Goal: Register for event/course

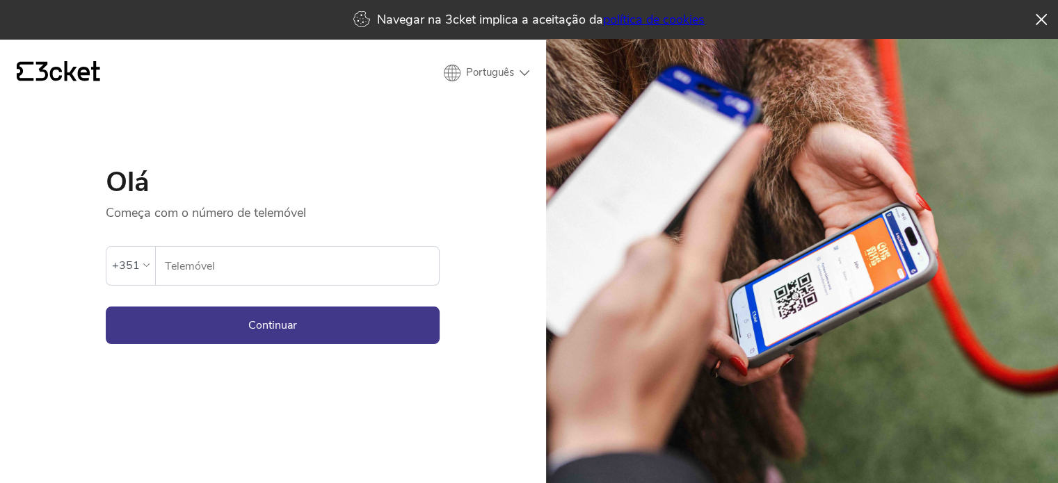
click at [179, 246] on div "+351 Telemóvel" at bounding box center [273, 266] width 334 height 40
click at [145, 271] on div "+351" at bounding box center [131, 265] width 38 height 21
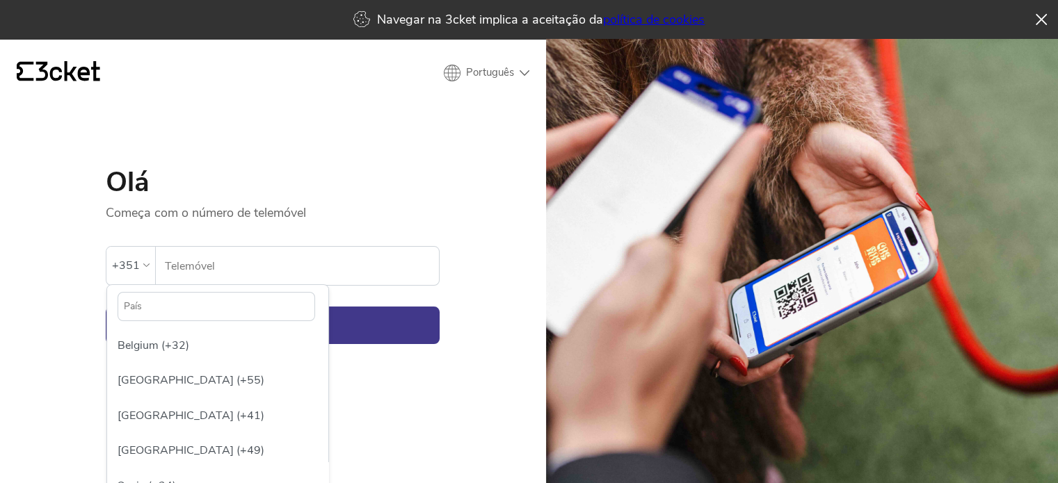
click at [200, 293] on input "text" at bounding box center [217, 306] width 198 height 29
click at [164, 389] on div "[GEOGRAPHIC_DATA] (+55)" at bounding box center [218, 380] width 214 height 35
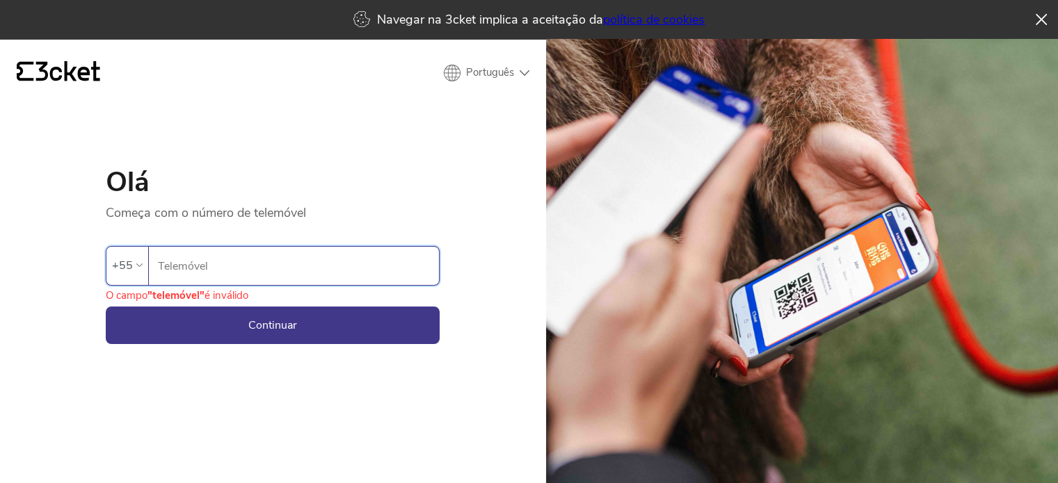
click at [217, 276] on input "Telemóvel" at bounding box center [298, 266] width 282 height 38
type input "54999587992"
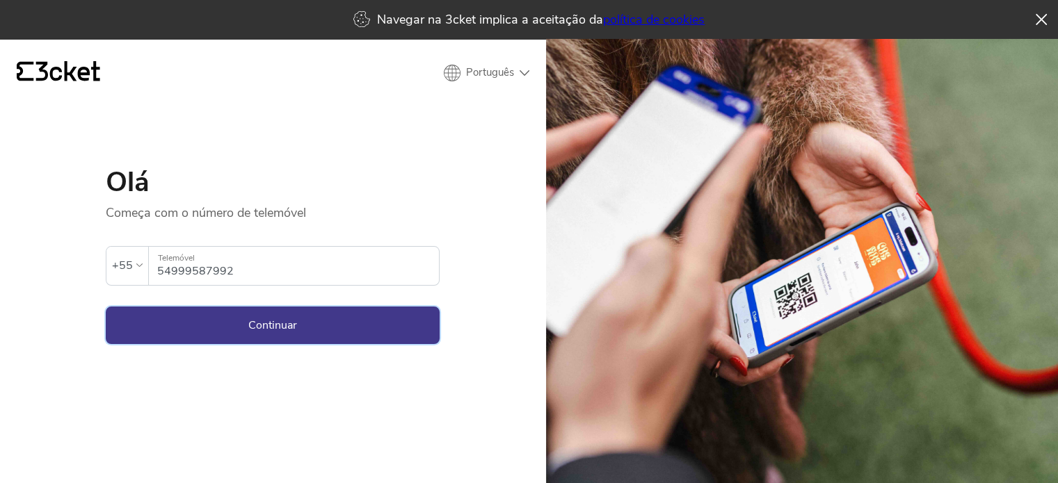
click at [253, 325] on button "Continuar" at bounding box center [273, 326] width 334 height 38
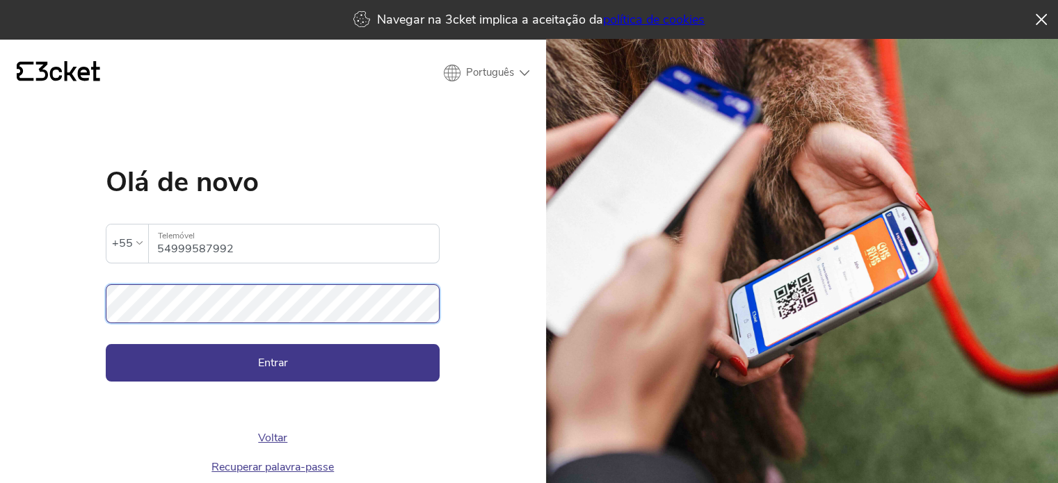
click at [106, 344] on button "Entrar" at bounding box center [273, 363] width 334 height 38
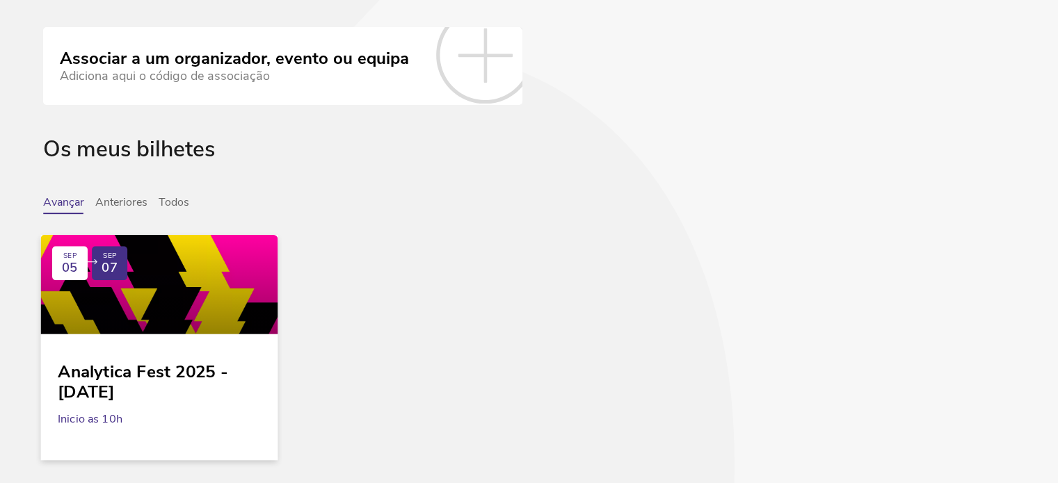
scroll to position [246, 0]
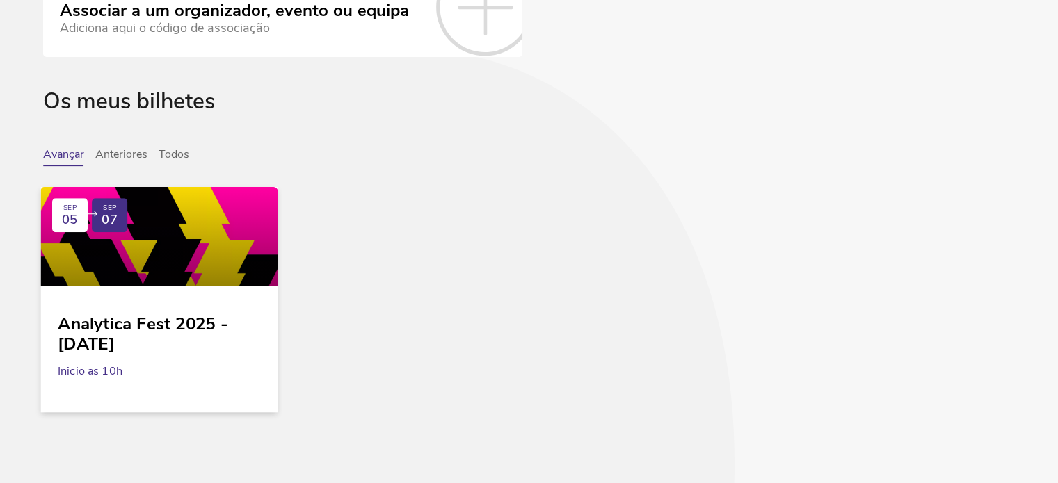
click at [218, 265] on div at bounding box center [159, 235] width 237 height 99
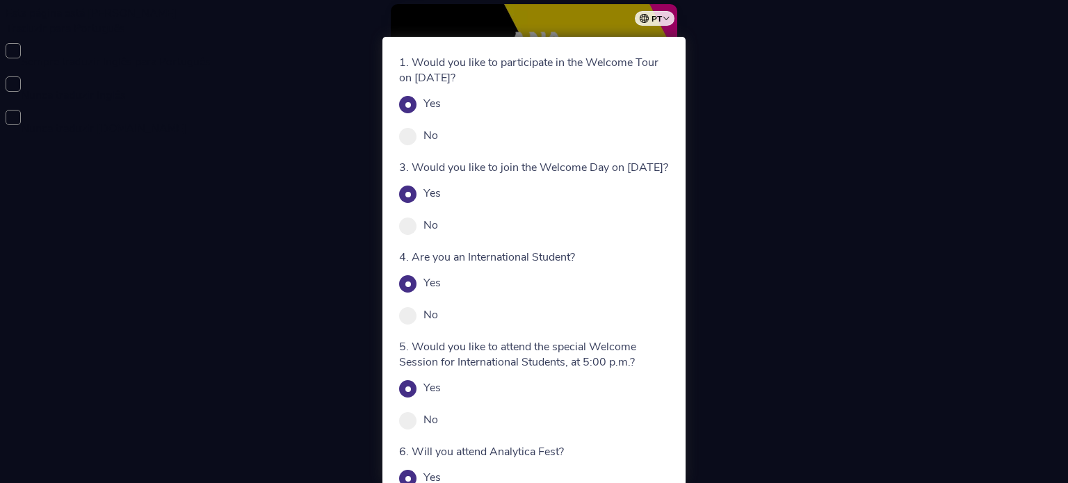
scroll to position [70, 0]
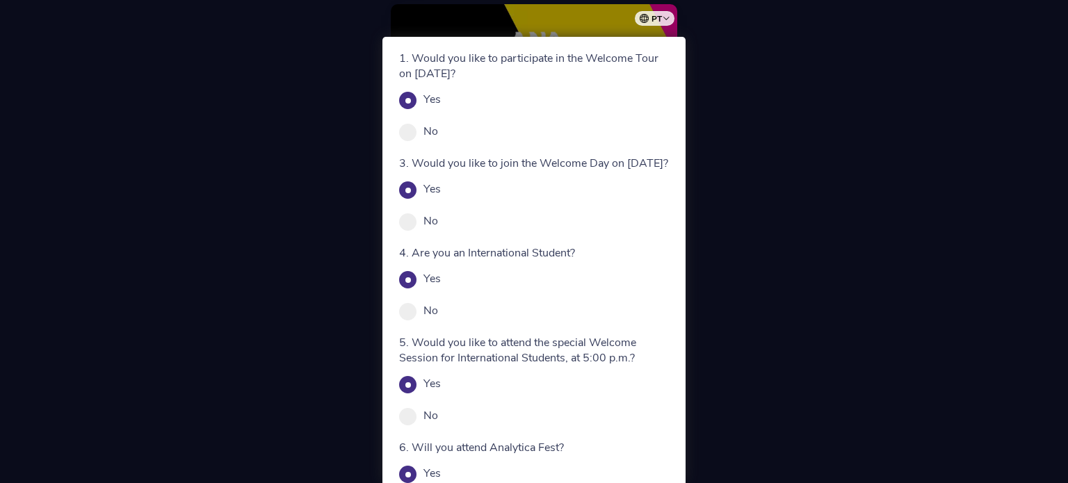
click at [498, 366] on p "5. Would you like to attend the special Welcome Session for International Stude…" at bounding box center [534, 350] width 270 height 31
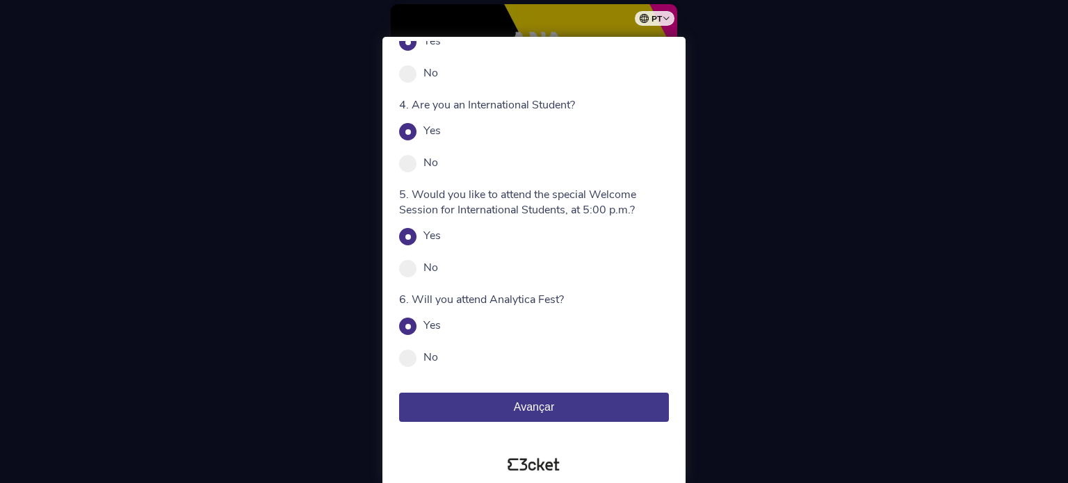
scroll to position [228, 0]
click at [546, 408] on span "Avançar" at bounding box center [534, 407] width 40 height 12
